Goal: Use online tool/utility: Utilize a website feature to perform a specific function

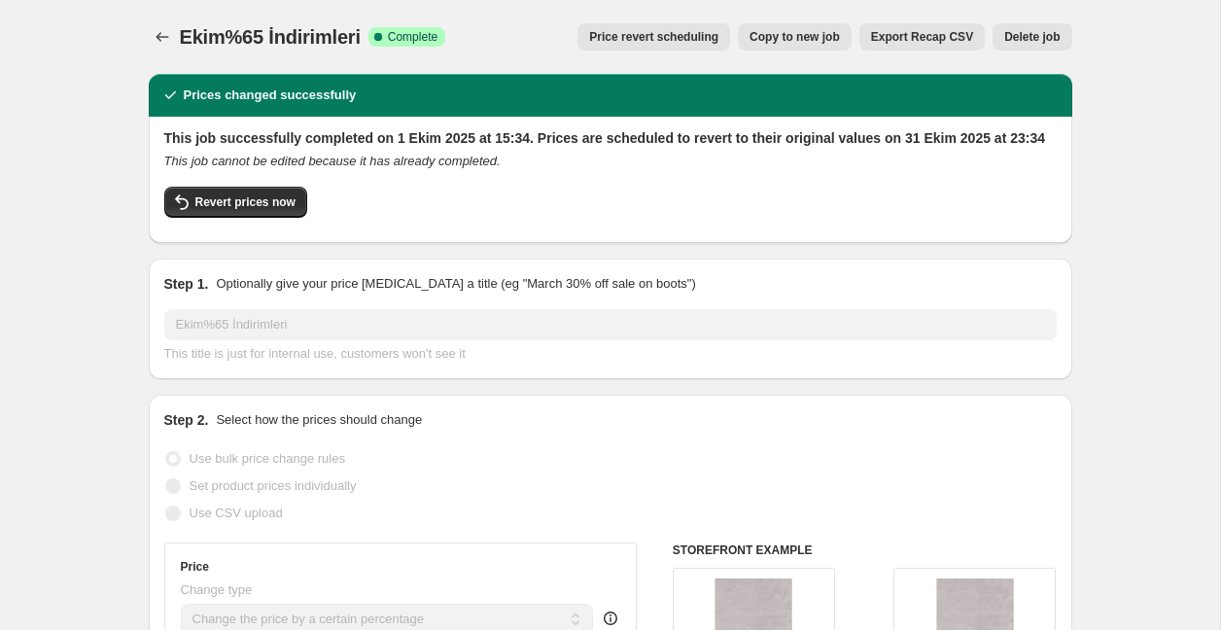
select select "percentage"
select select "collection"
click at [785, 38] on span "Copy to new job" at bounding box center [794, 37] width 90 height 16
select select "percentage"
select select "collection"
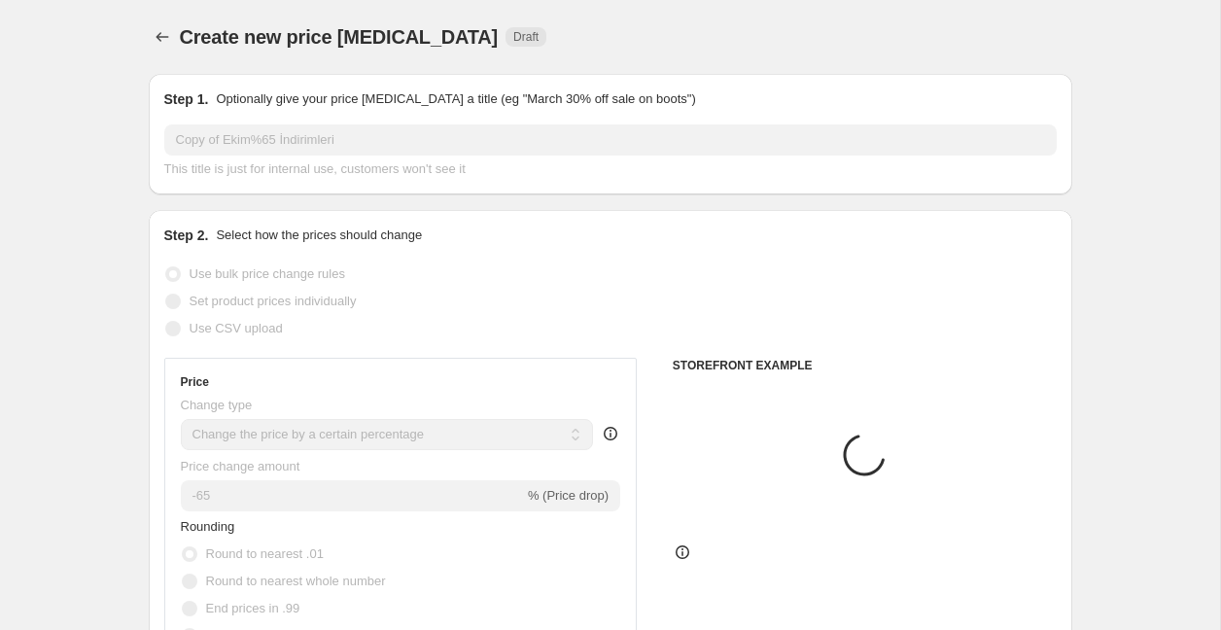
scroll to position [12, 0]
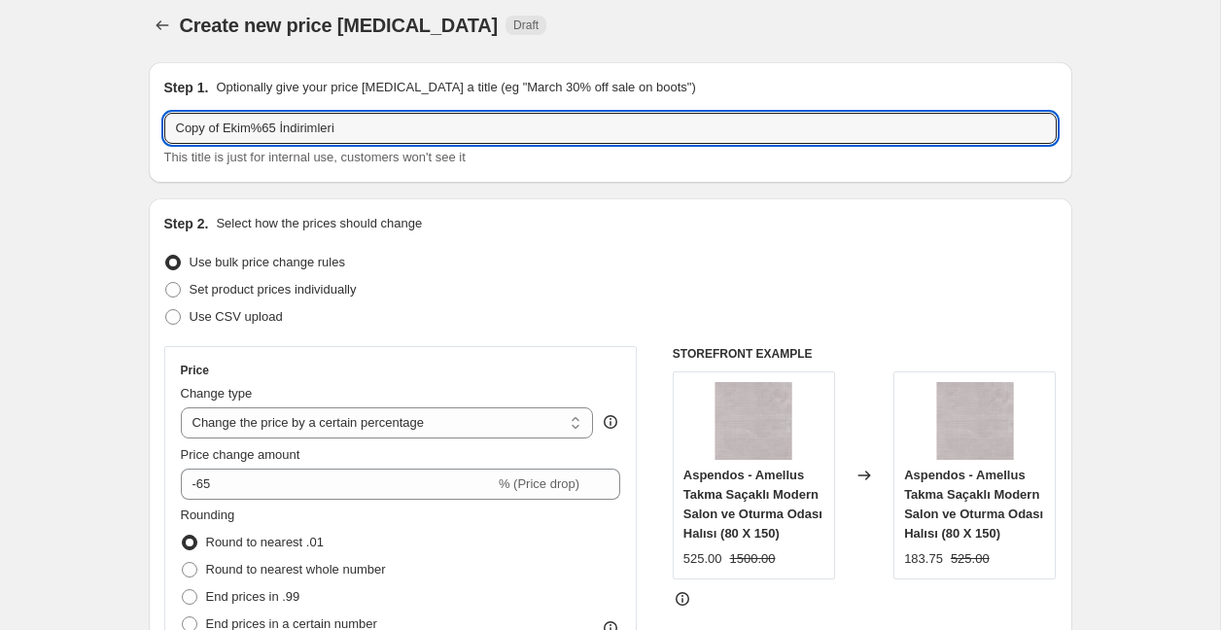
drag, startPoint x: 226, startPoint y: 129, endPoint x: 115, endPoint y: 131, distance: 111.8
click at [226, 132] on input "Ekim%65 İndirimleri" at bounding box center [610, 128] width 892 height 31
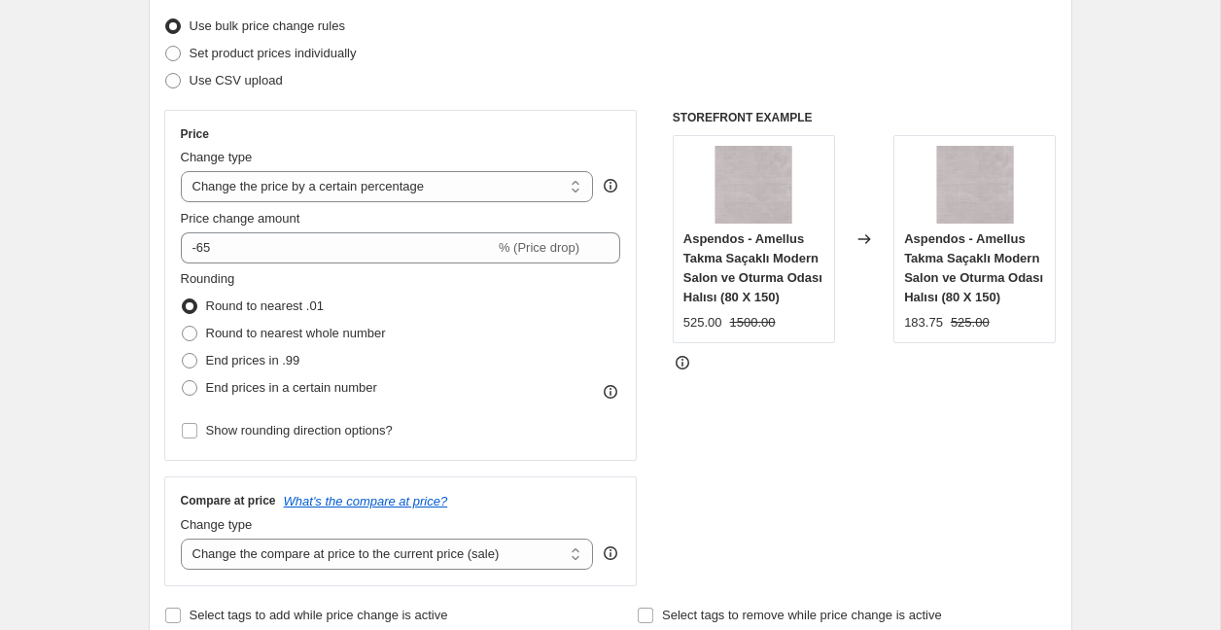
scroll to position [252, 0]
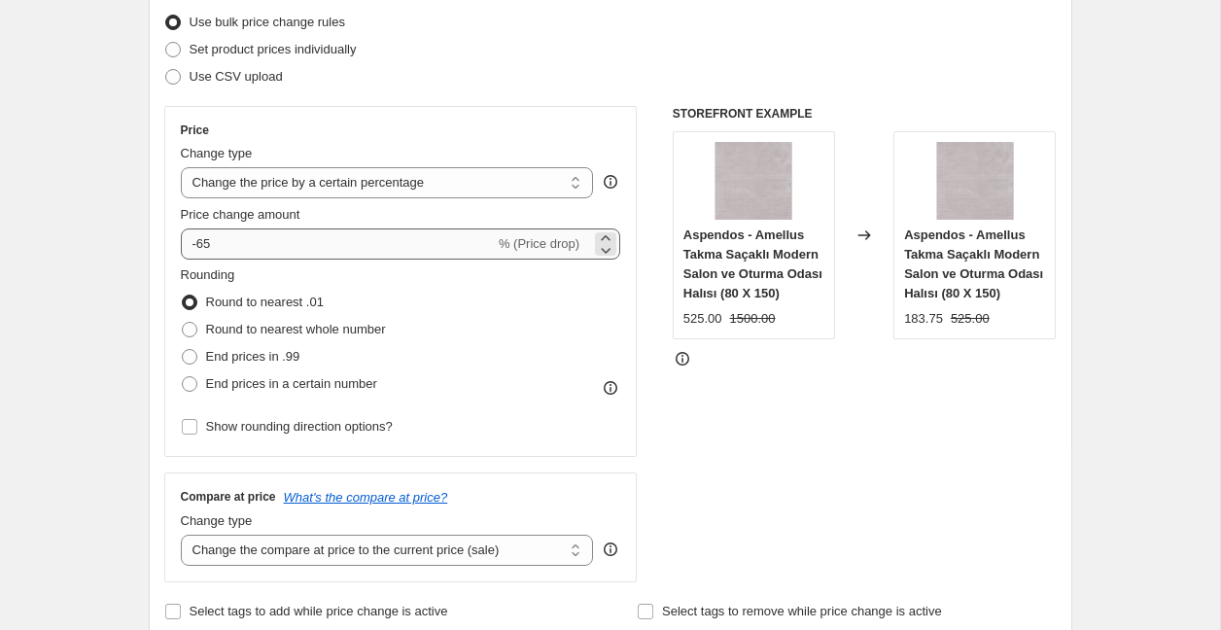
type input "Ekim%60 İndirimleri"
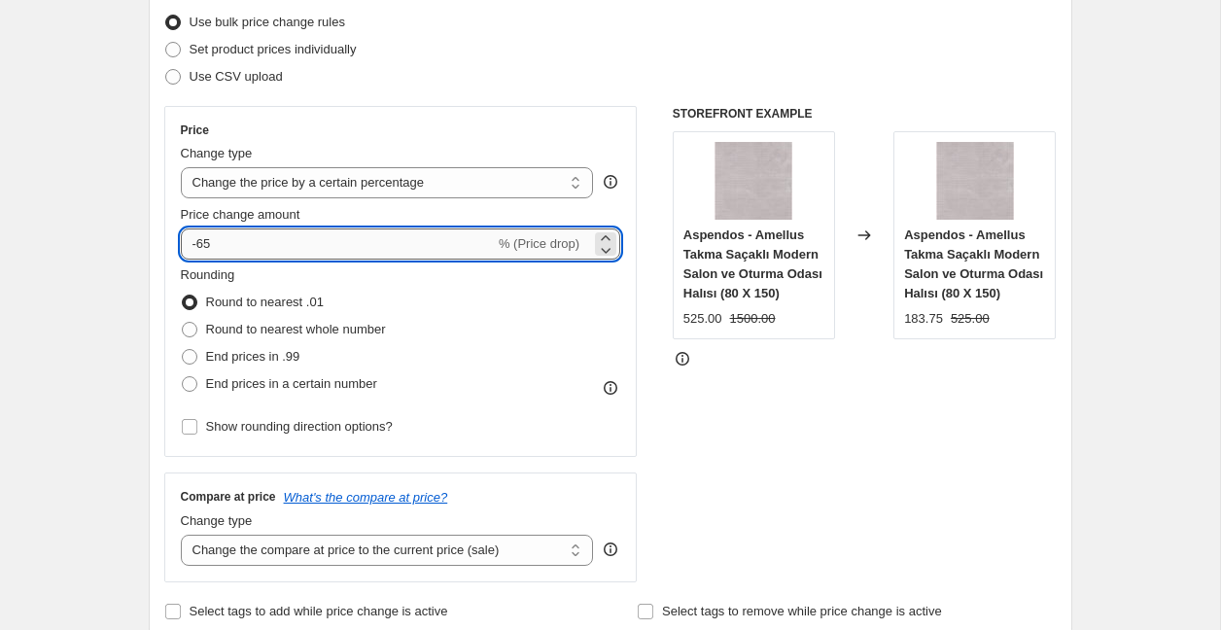
click at [244, 250] on input "-65" at bounding box center [338, 243] width 314 height 31
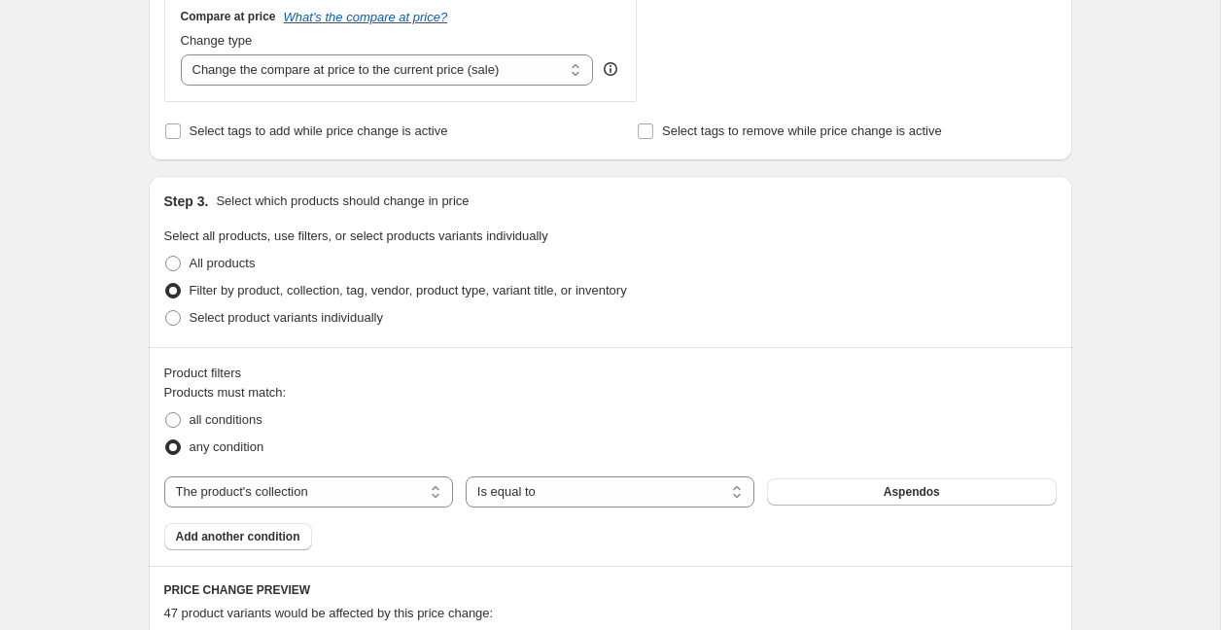
scroll to position [729, 0]
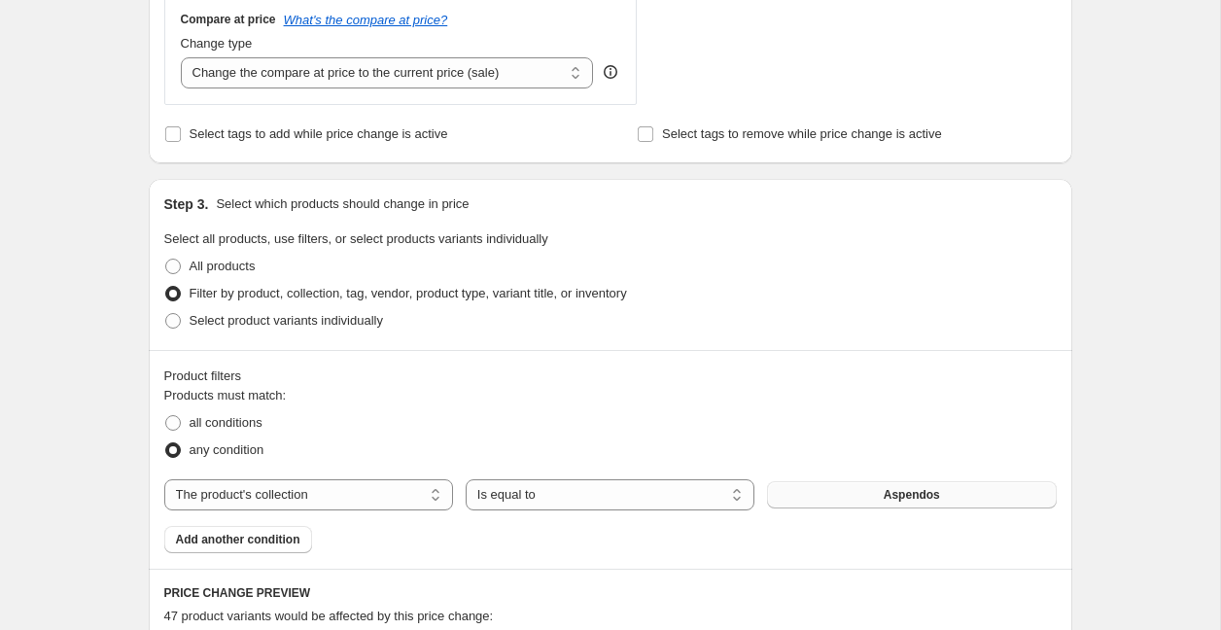
type input "-79"
click at [853, 494] on button "Aspendos" at bounding box center [911, 494] width 289 height 27
click at [285, 539] on span "Add another condition" at bounding box center [238, 540] width 124 height 16
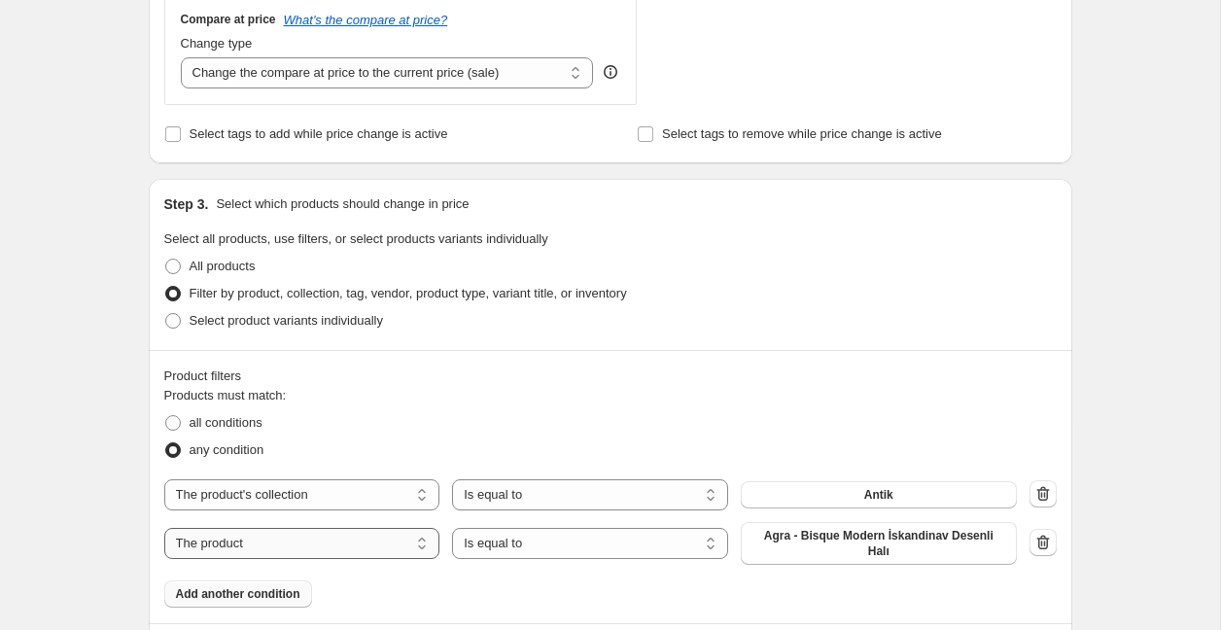
click at [358, 538] on select "The product The product's collection The product's tag The product's vendor The…" at bounding box center [302, 543] width 276 height 31
select select "collection"
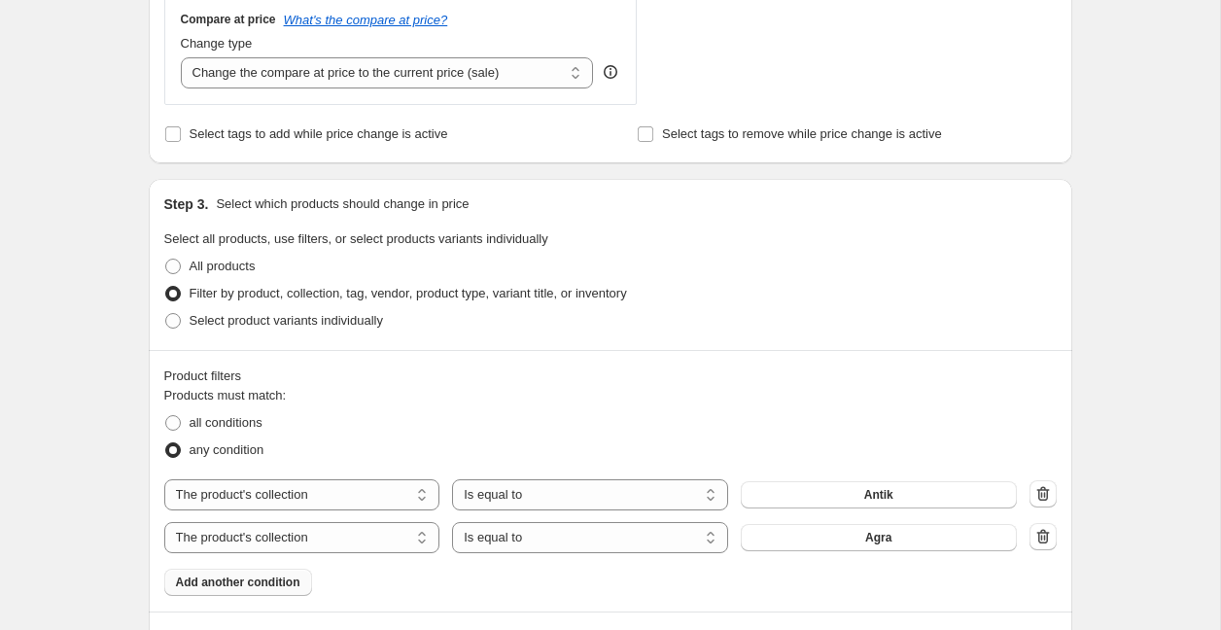
click at [882, 558] on div "Products must match: all conditions any condition The product The product's col…" at bounding box center [610, 491] width 892 height 210
click at [888, 546] on button "Agra" at bounding box center [879, 537] width 276 height 27
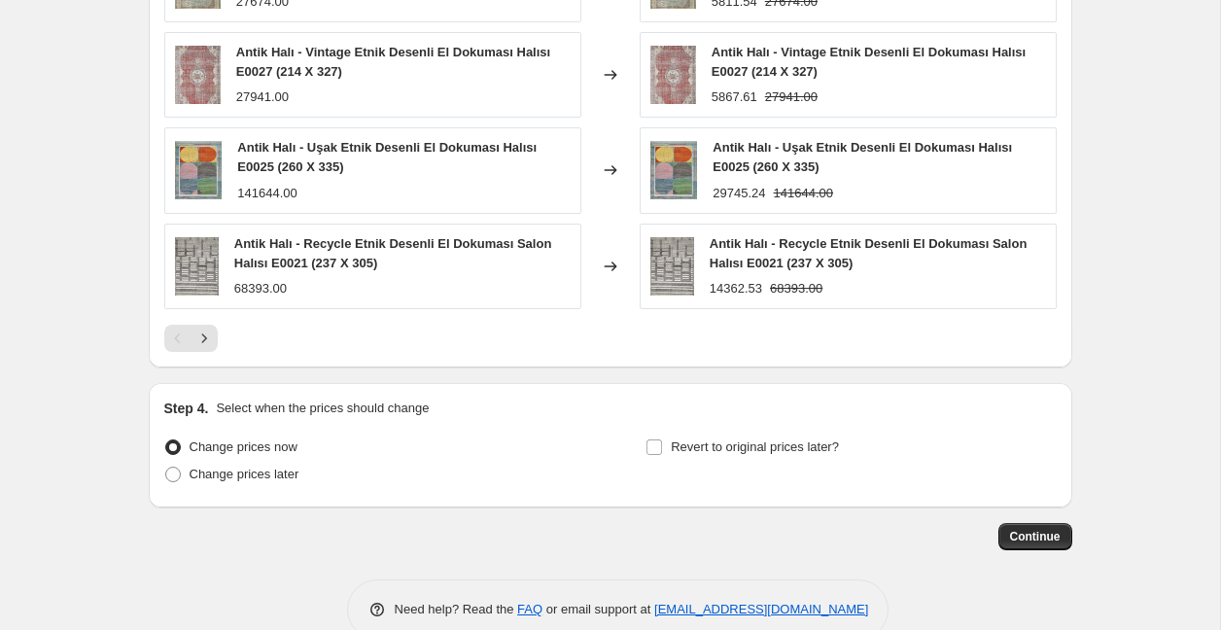
scroll to position [1606, 0]
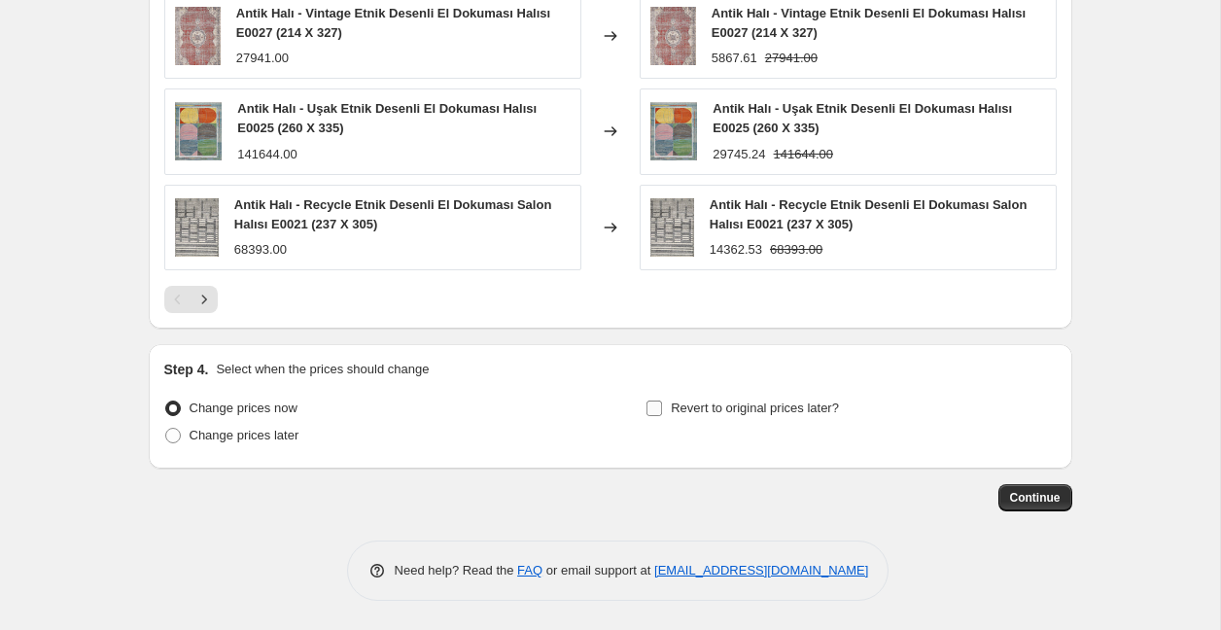
click at [753, 403] on span "Revert to original prices later?" at bounding box center [755, 407] width 168 height 15
click at [662, 403] on input "Revert to original prices later?" at bounding box center [654, 408] width 16 height 16
checkbox input "true"
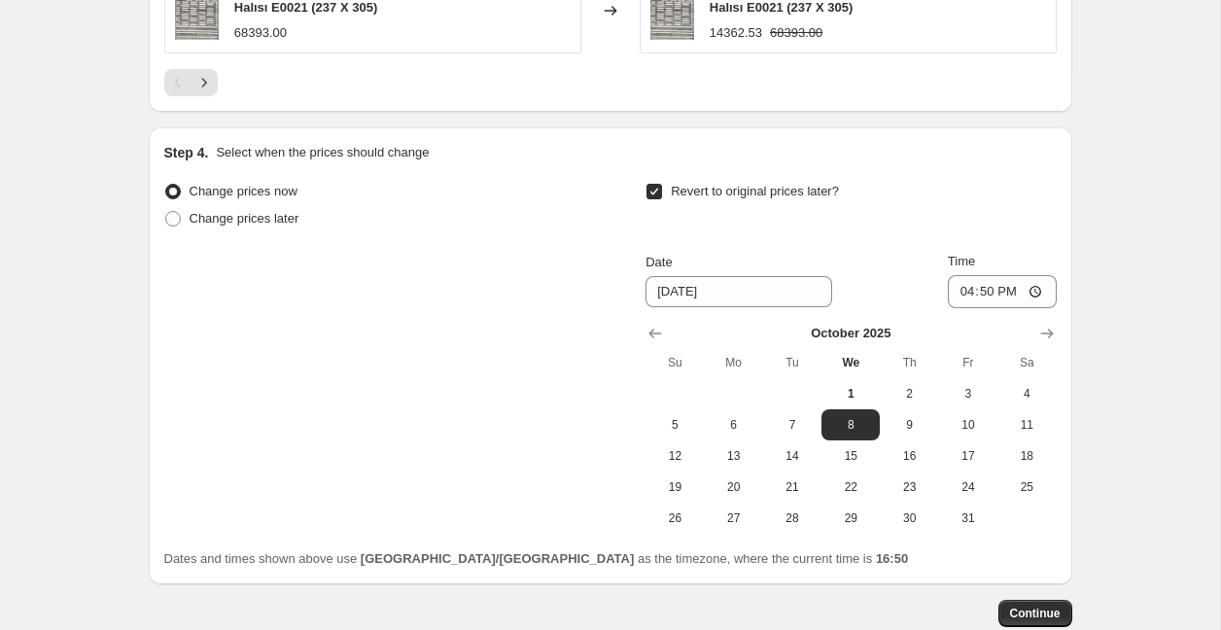
scroll to position [1938, 0]
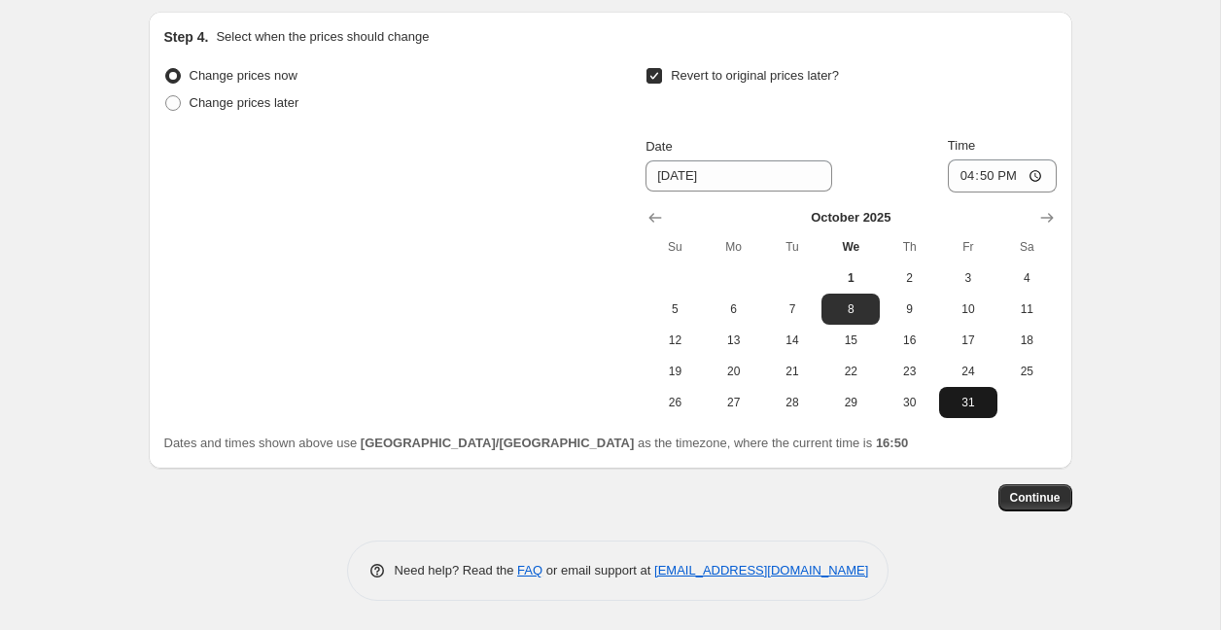
click at [968, 403] on span "31" at bounding box center [968, 403] width 43 height 16
type input "[DATE]"
click at [986, 170] on input "16:50" at bounding box center [1002, 175] width 109 height 33
type input "23:50"
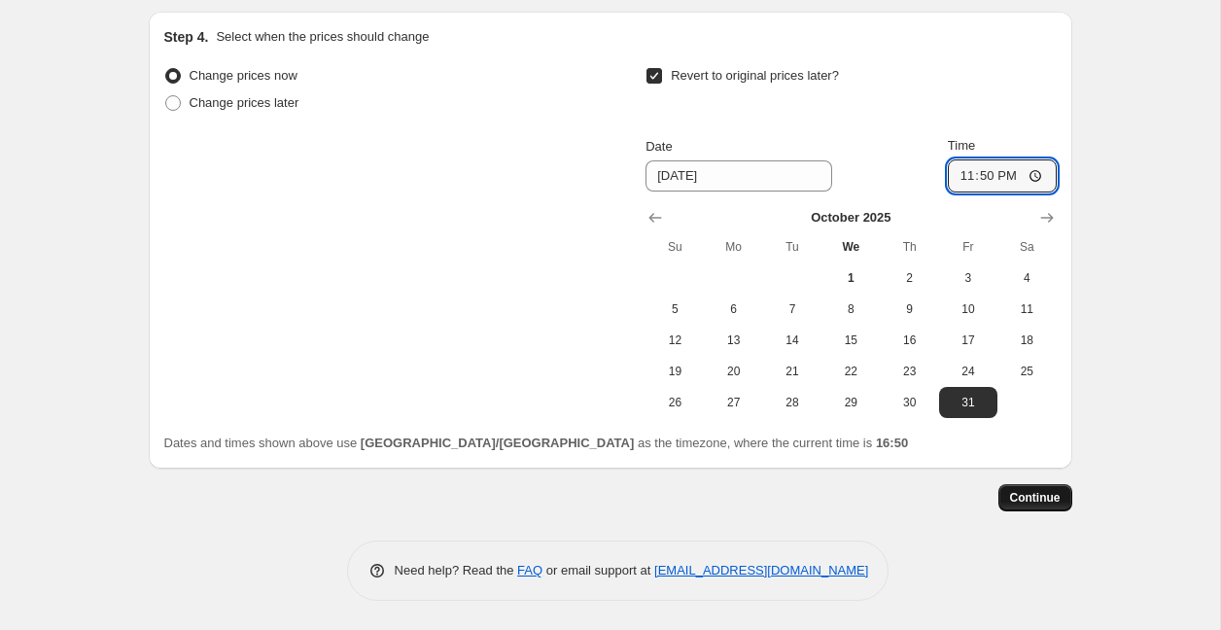
click at [1050, 501] on span "Continue" at bounding box center [1035, 498] width 51 height 16
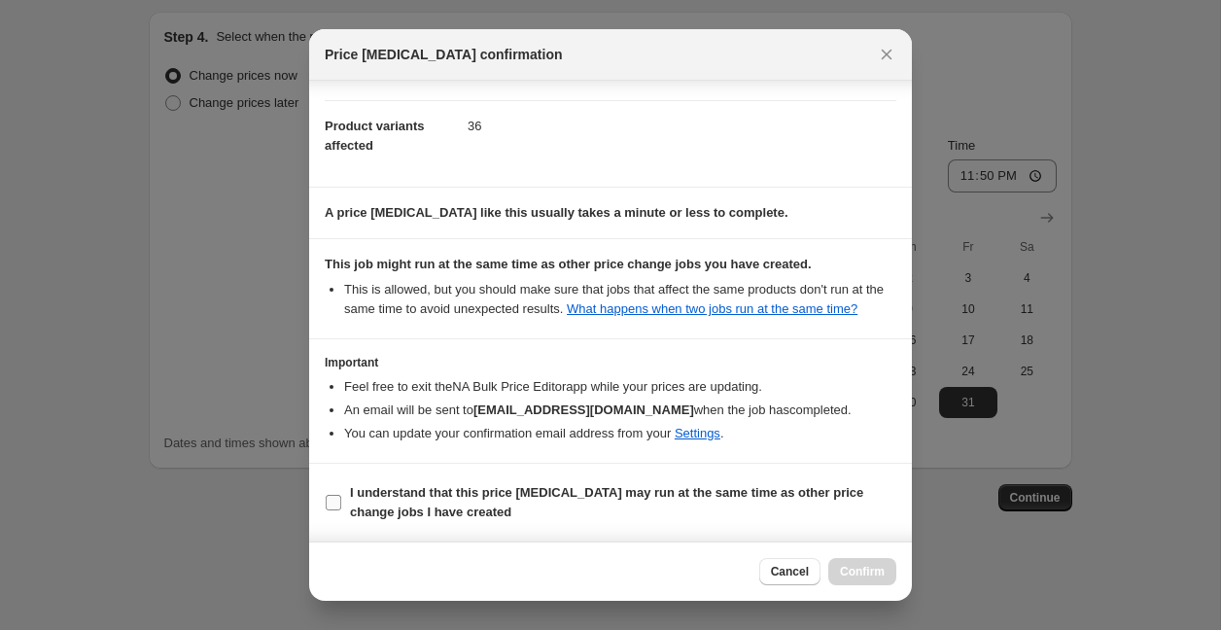
scroll to position [227, 0]
click at [338, 492] on label "I understand that this price [MEDICAL_DATA] may run at the same time as other p…" at bounding box center [611, 502] width 572 height 47
click at [338, 495] on input "I understand that this price [MEDICAL_DATA] may run at the same time as other p…" at bounding box center [334, 503] width 16 height 16
checkbox input "true"
click at [859, 566] on span "Confirm" at bounding box center [862, 572] width 45 height 16
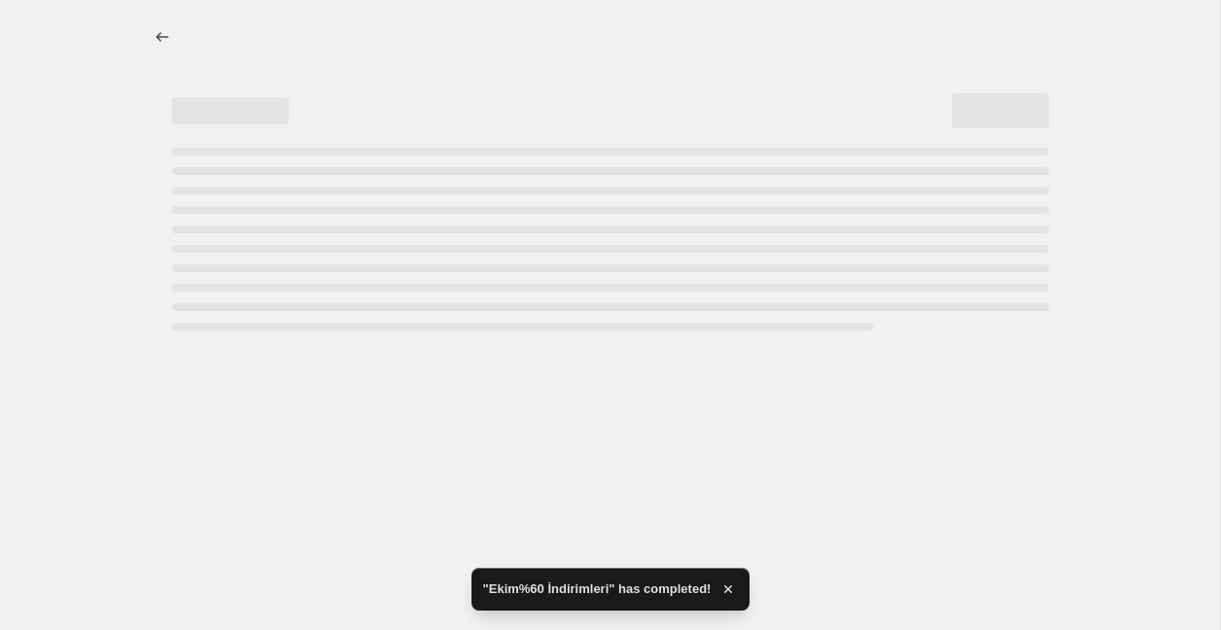
select select "percentage"
select select "collection"
